Goal: Information Seeking & Learning: Find contact information

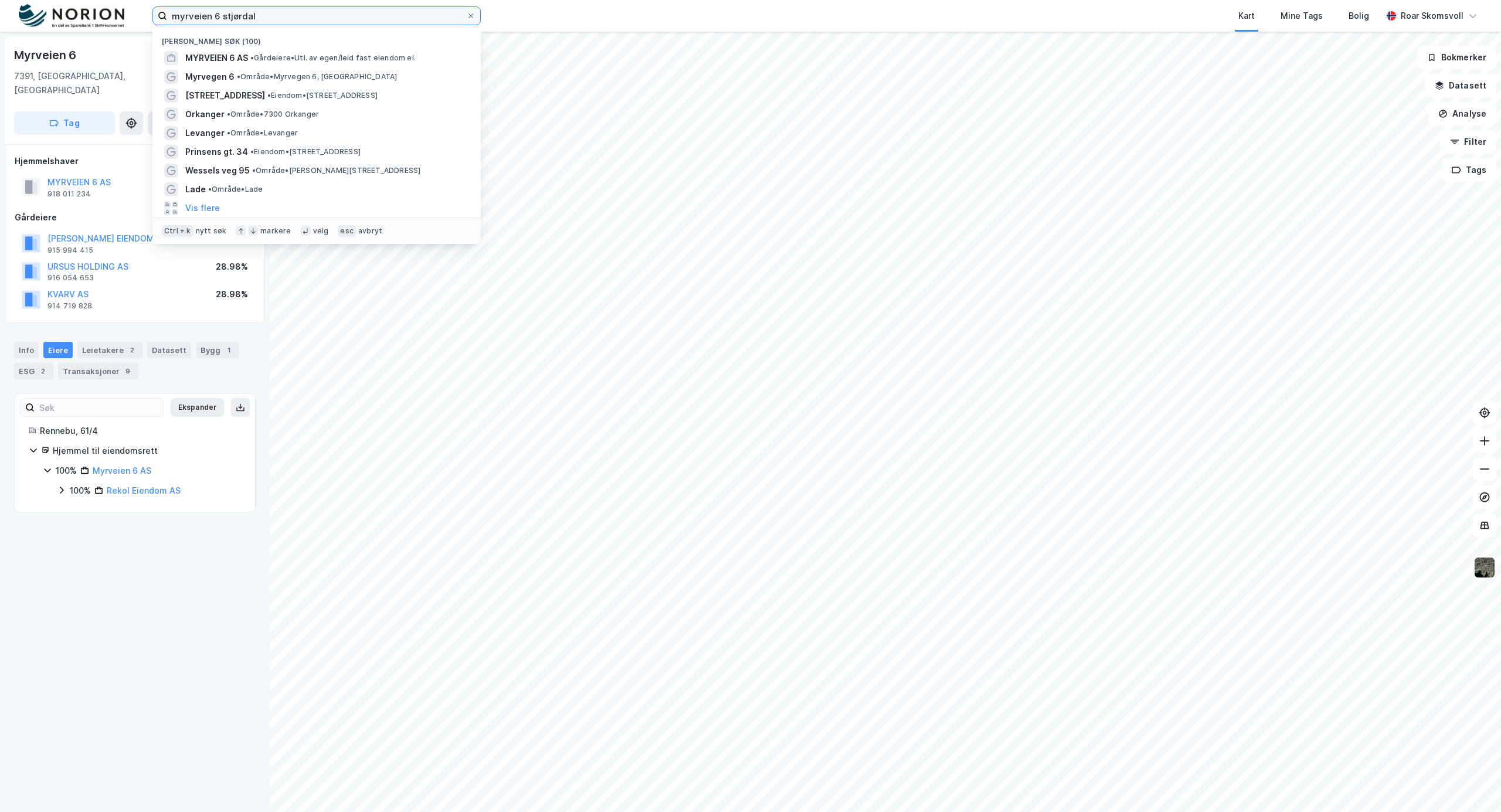
drag, startPoint x: 293, startPoint y: 19, endPoint x: 0, endPoint y: -4, distance: 293.9
click at [0, 0] on html "myrveien 6 stjørdal Nylige søk (100) MYRVEIEN 6 AS • Gårdeiere • Utl. av egen/l…" at bounding box center [750, 406] width 1501 height 812
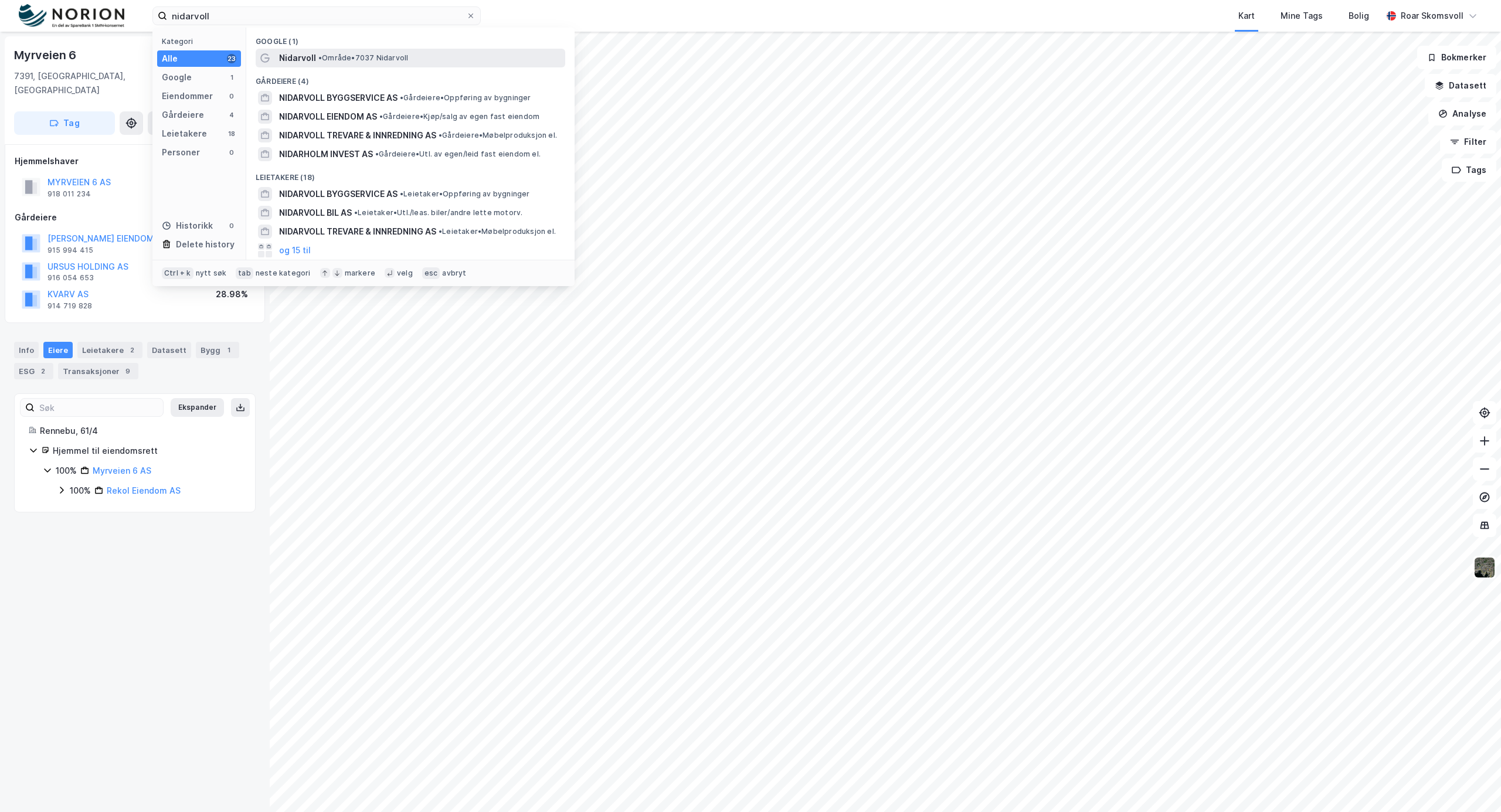
click at [333, 55] on span "• Område • 7037 Nidarvoll" at bounding box center [363, 58] width 90 height 9
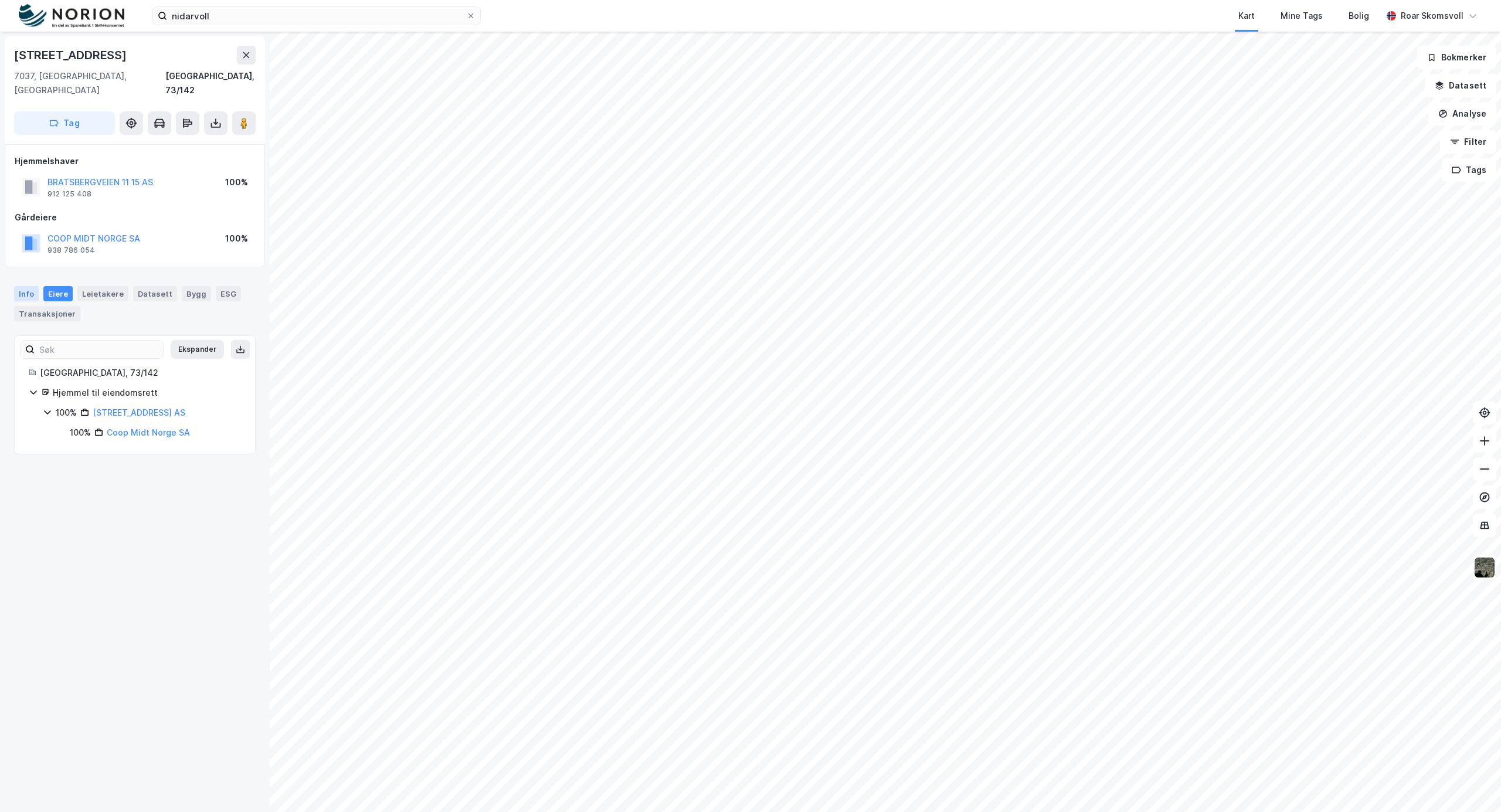
click at [24, 286] on div "Info" at bounding box center [27, 293] width 25 height 15
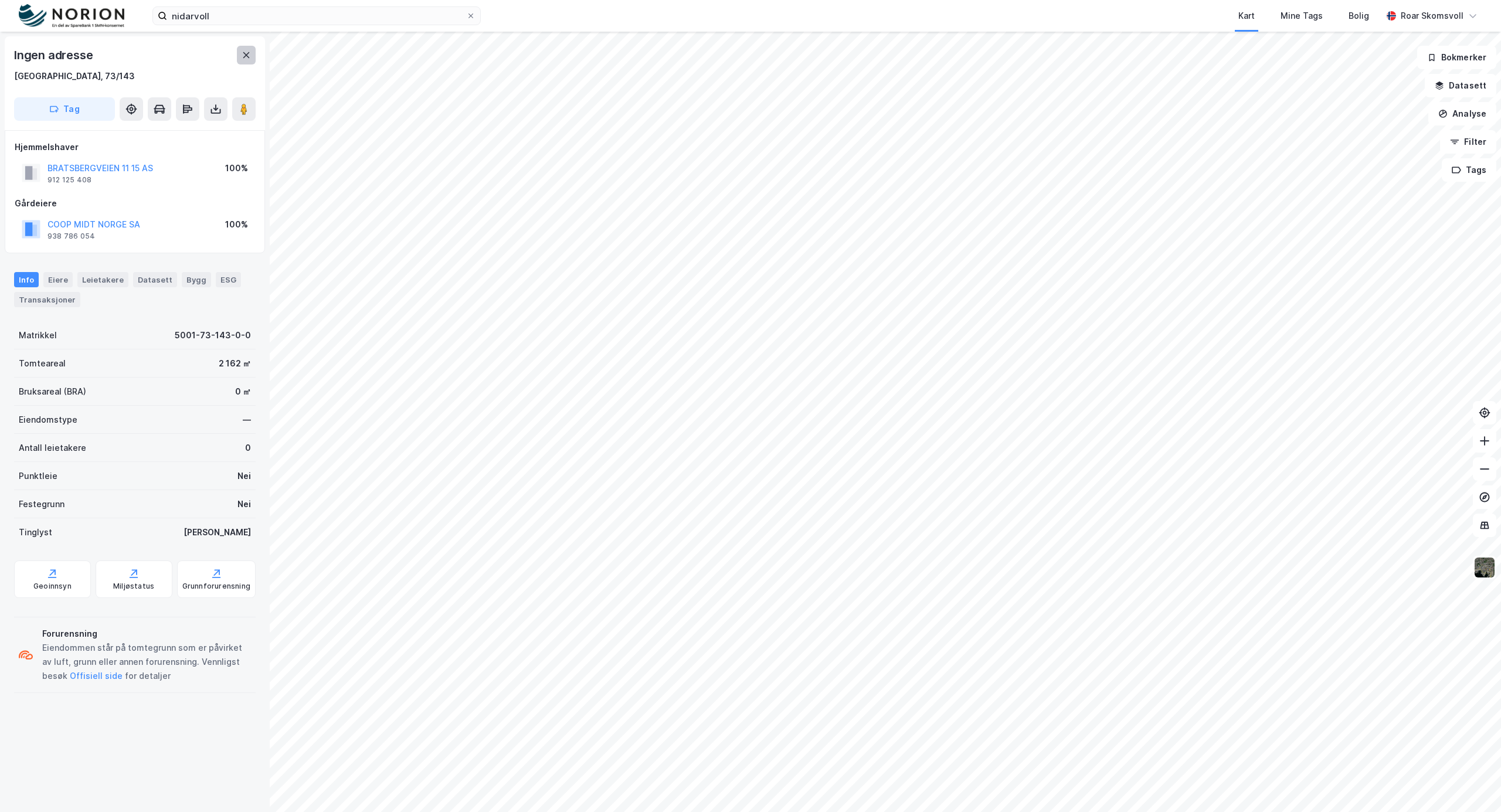
click at [245, 55] on icon at bounding box center [246, 55] width 6 height 6
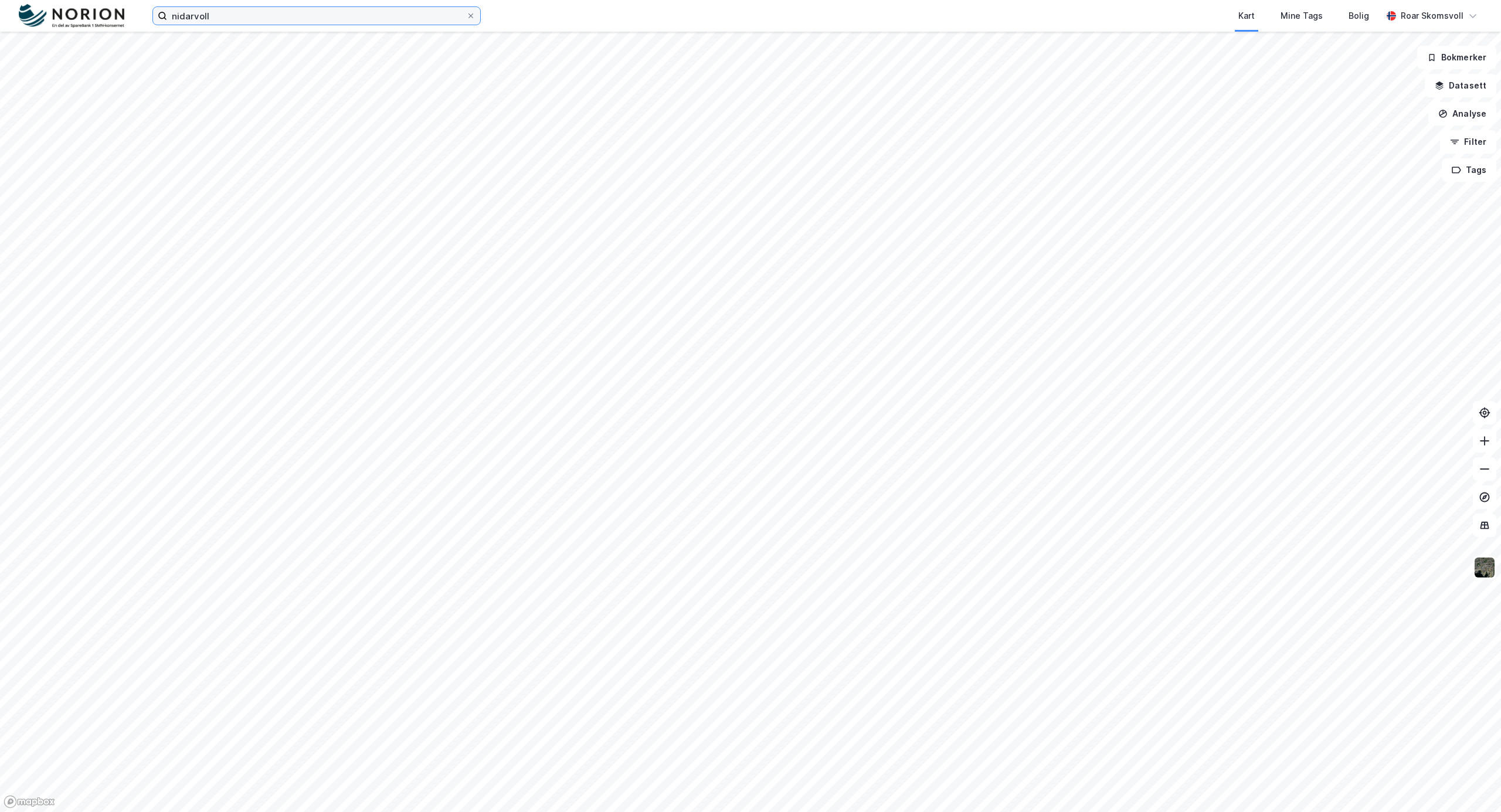
click at [250, 24] on input "nidarvoll" at bounding box center [316, 16] width 299 height 18
type input "n"
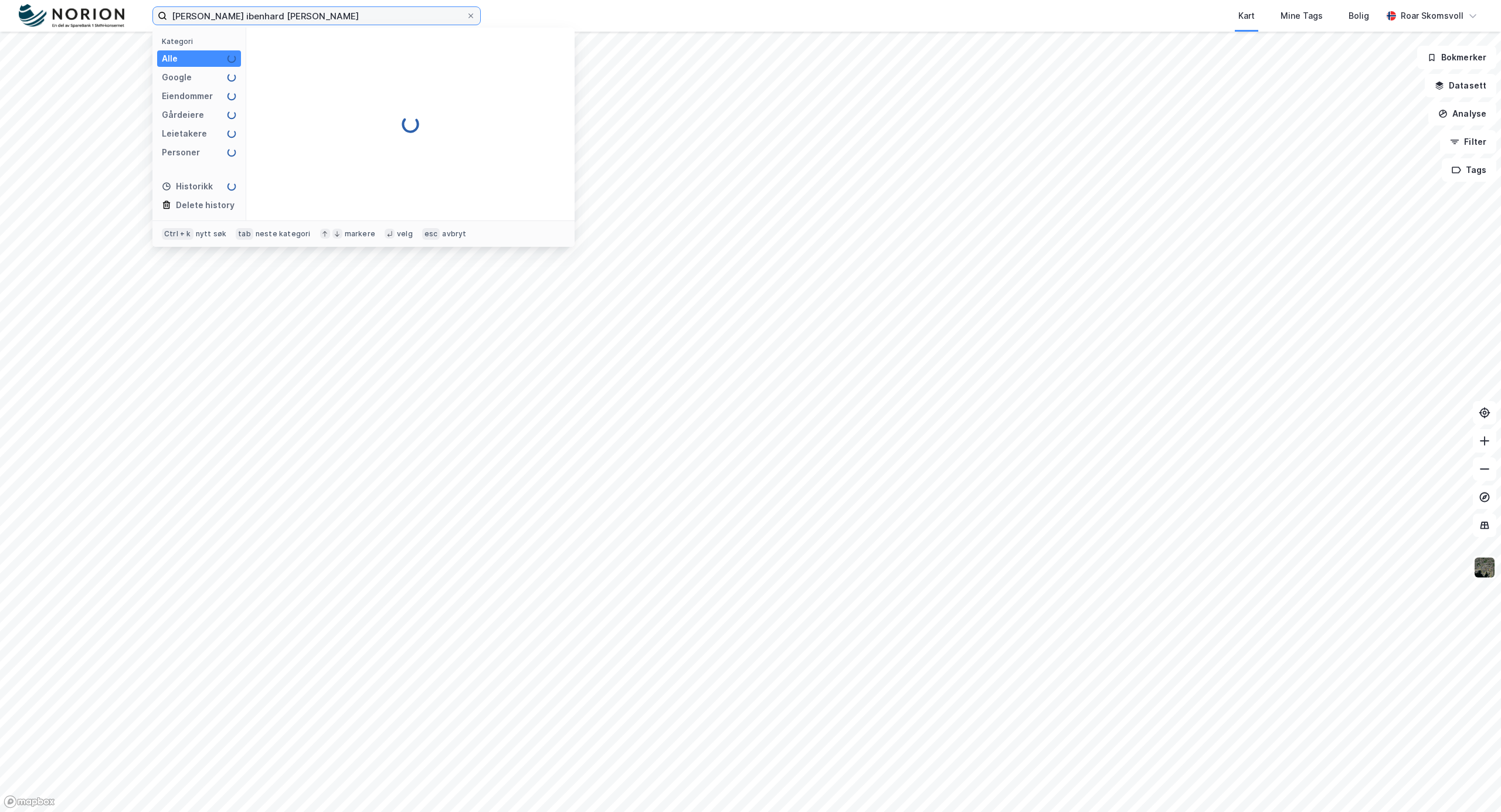
type input "roger ibenhard kent"
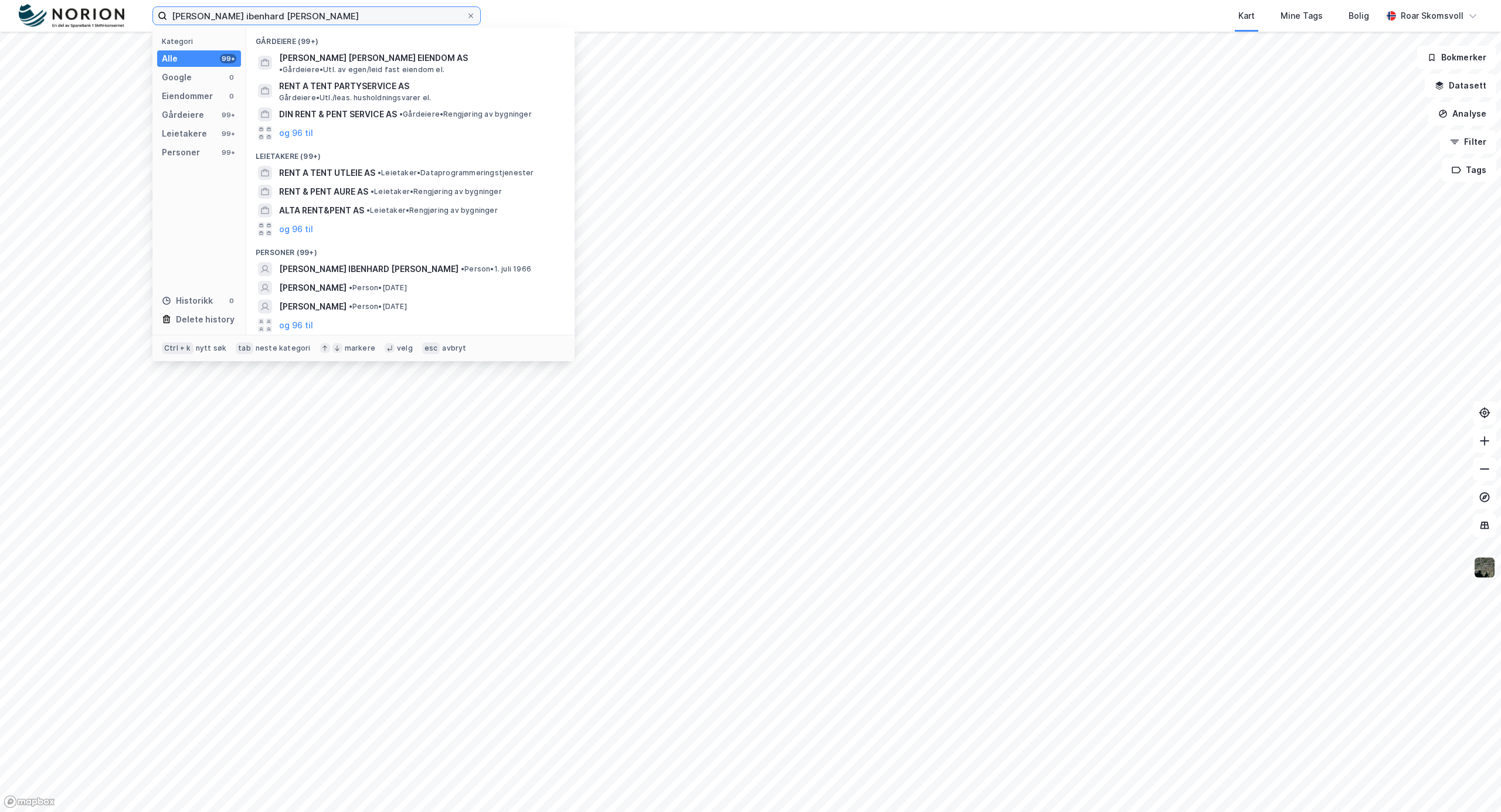
click at [233, 15] on input "roger ibenhard kent" at bounding box center [316, 16] width 299 height 18
click at [322, 262] on span "ROGER IBENHARD KENT" at bounding box center [369, 269] width 179 height 14
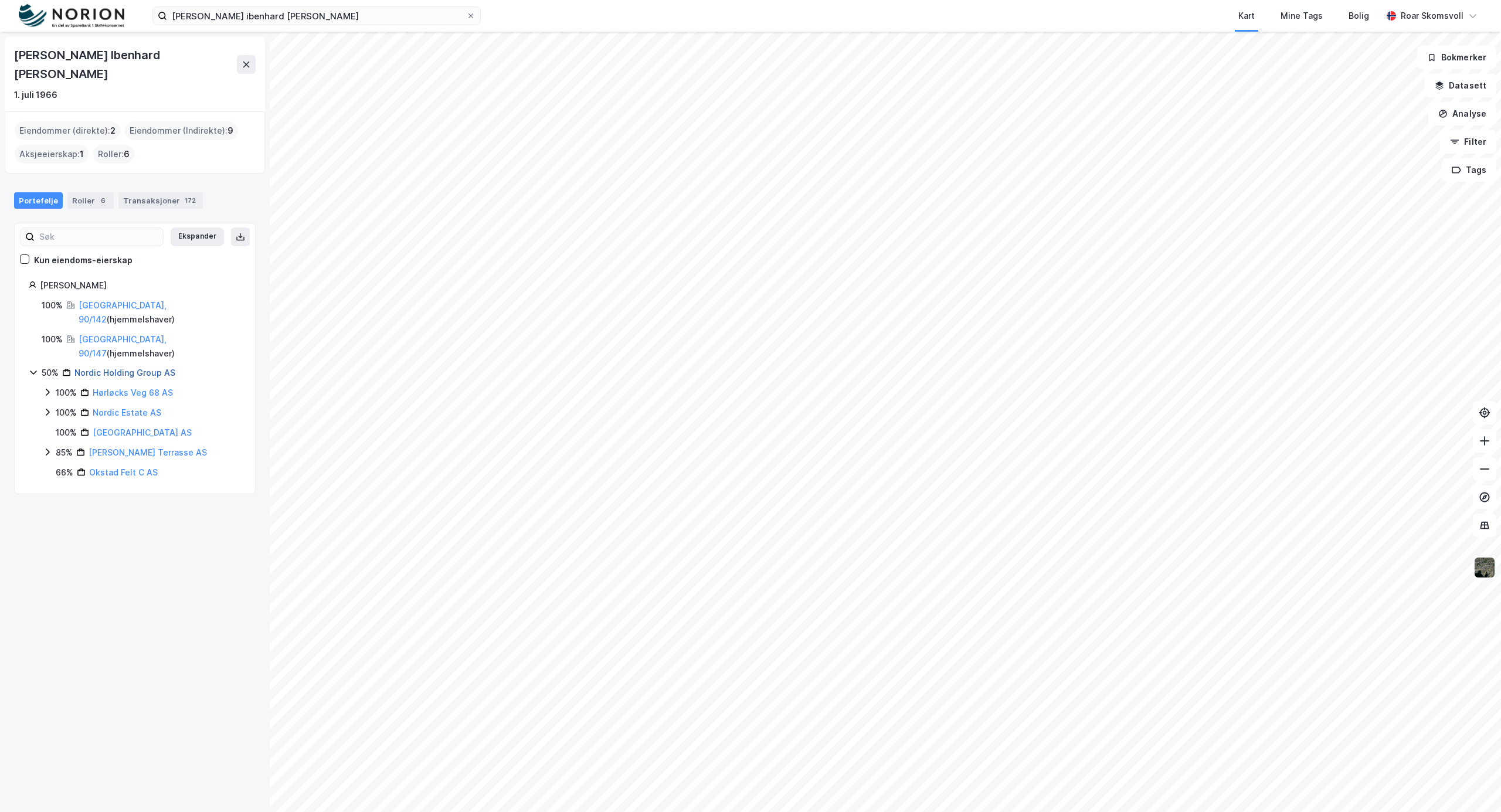
click at [102, 368] on link "Nordic Holding Group AS" at bounding box center [124, 372] width 101 height 10
